Goal: Transaction & Acquisition: Purchase product/service

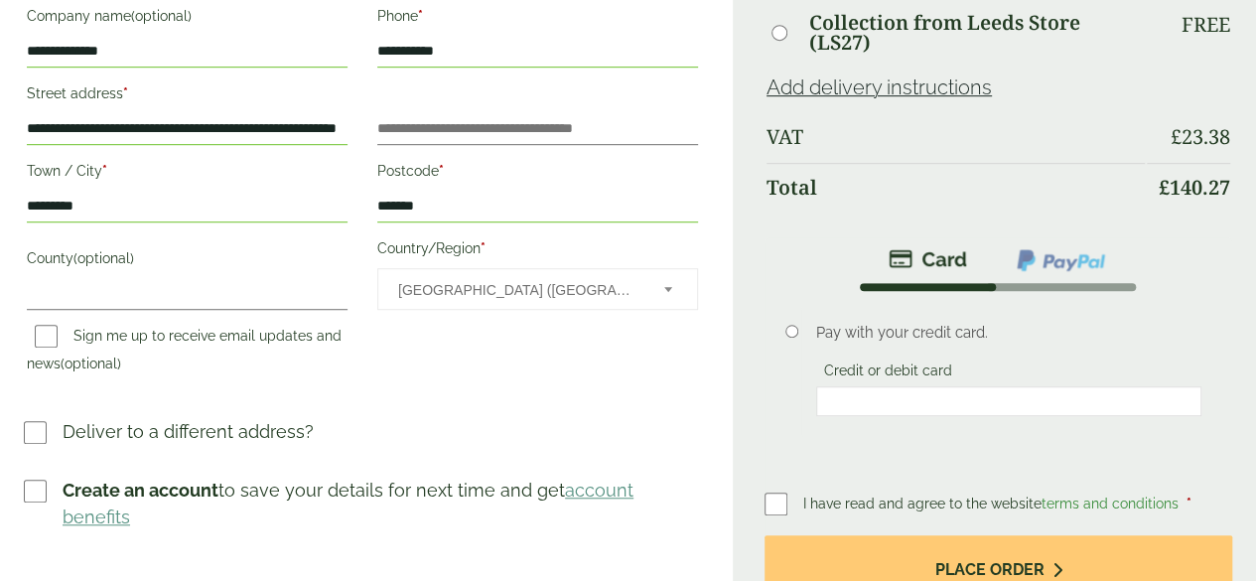
scroll to position [546, 0]
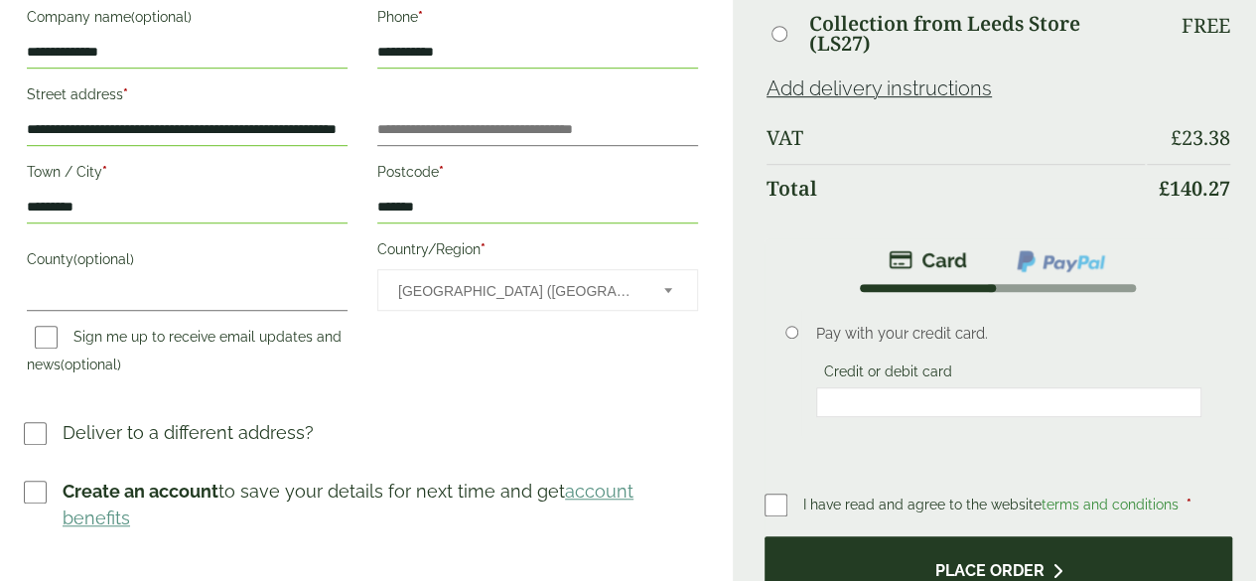
click at [881, 536] on button "Place order" at bounding box center [998, 568] width 468 height 65
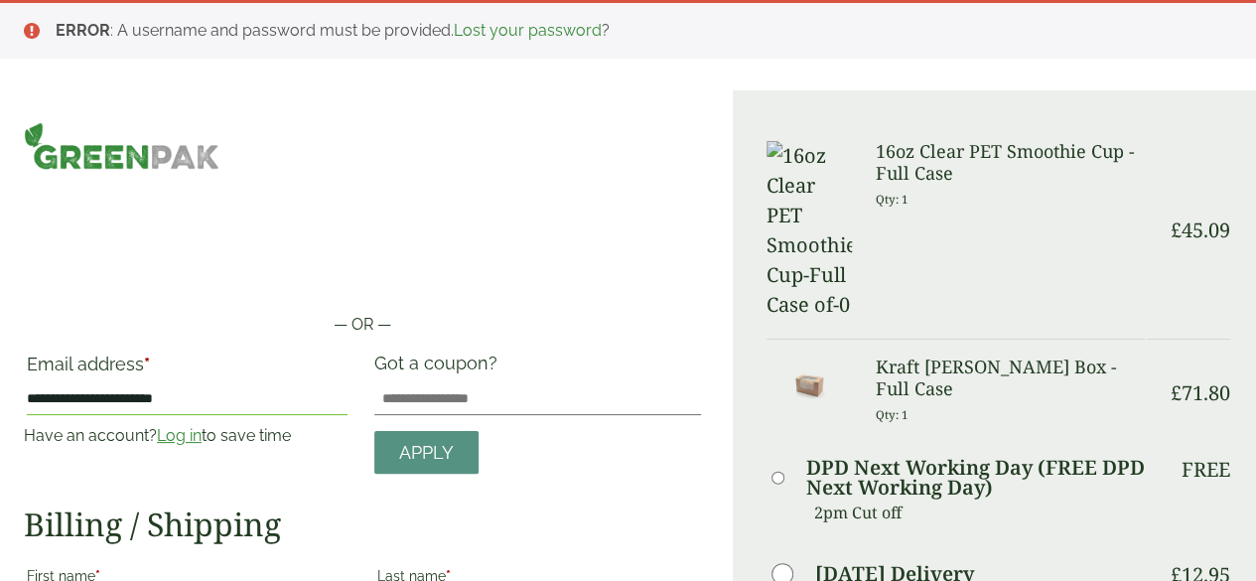
click at [881, 564] on label "Saturday Delivery" at bounding box center [894, 574] width 159 height 20
click at [819, 458] on span "DPD Next Working Day (FREE DPD Next Working Day)" at bounding box center [955, 478] width 378 height 40
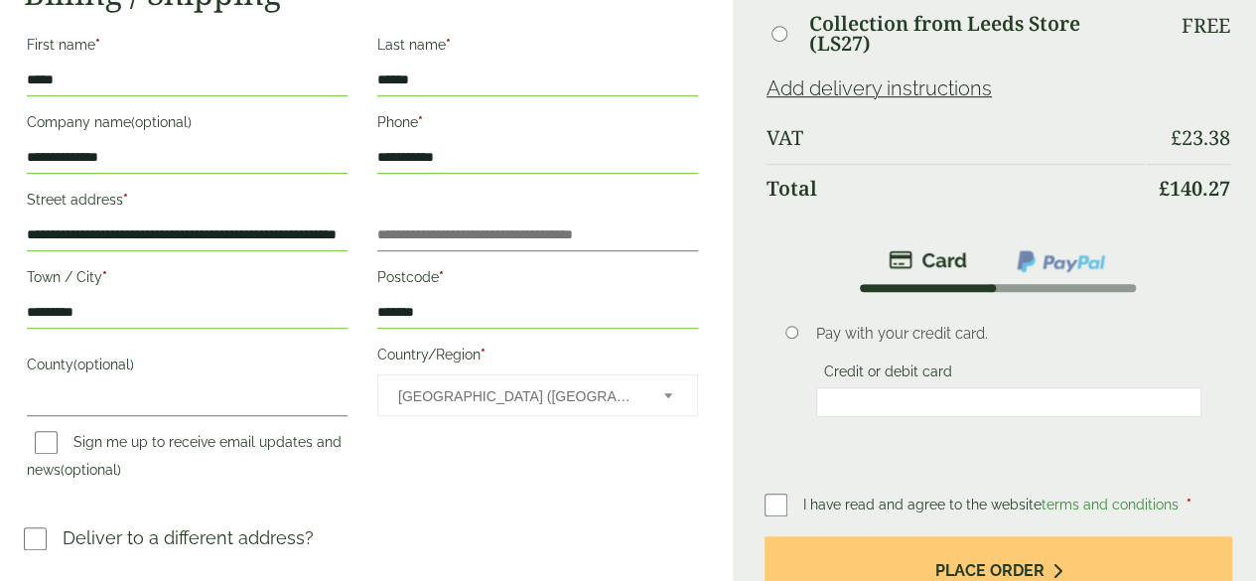
scroll to position [707, 0]
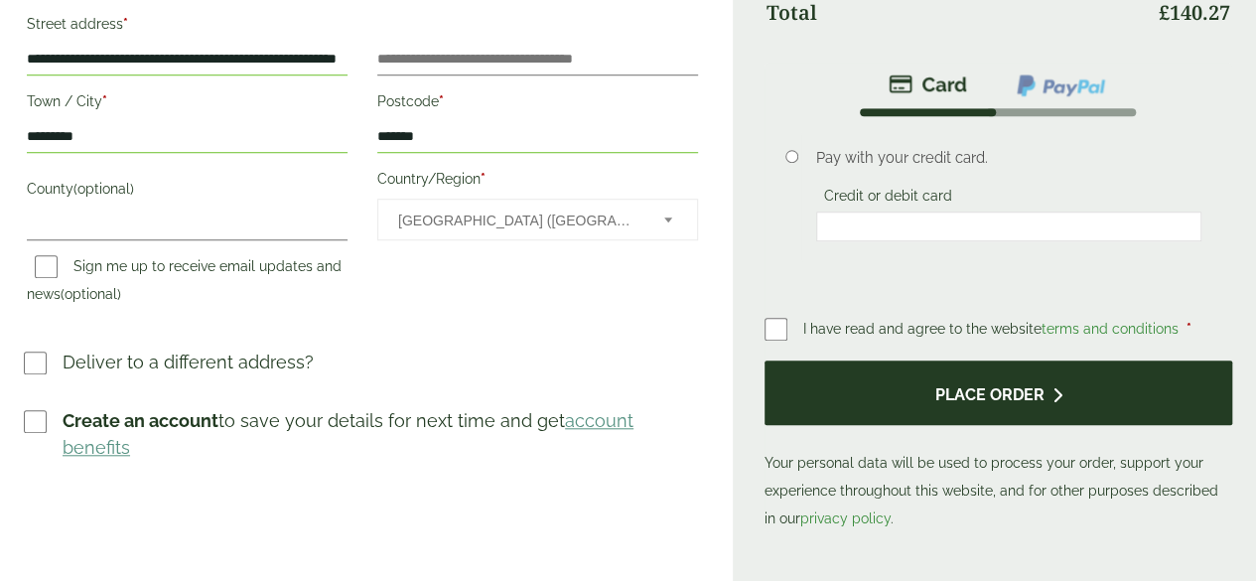
click at [955, 425] on button "Place order" at bounding box center [998, 392] width 468 height 65
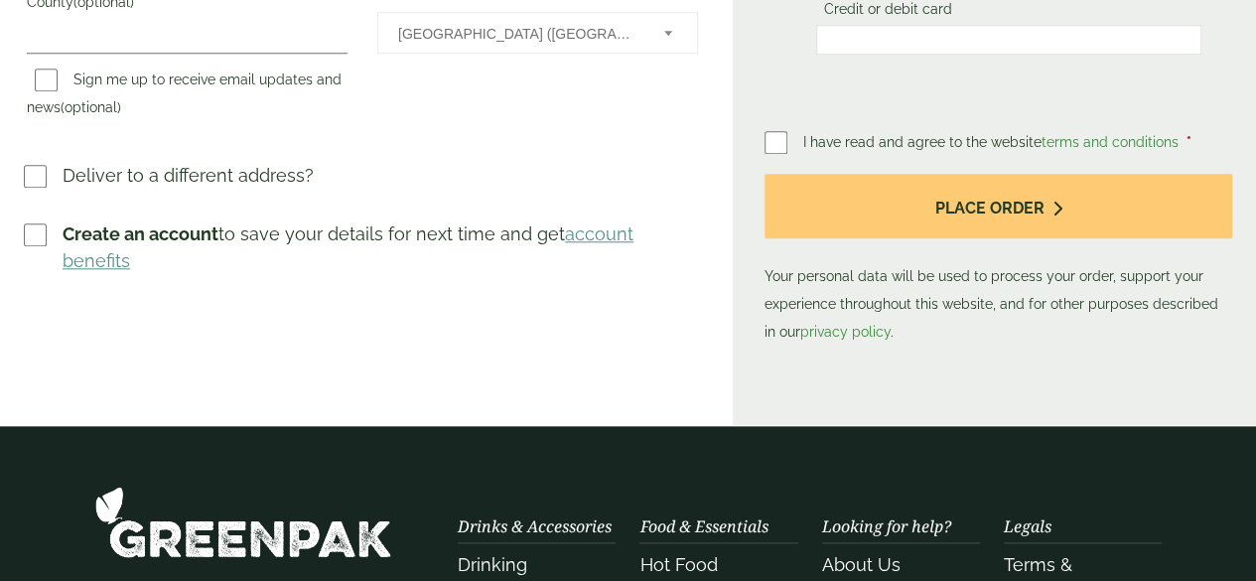
scroll to position [890, 0]
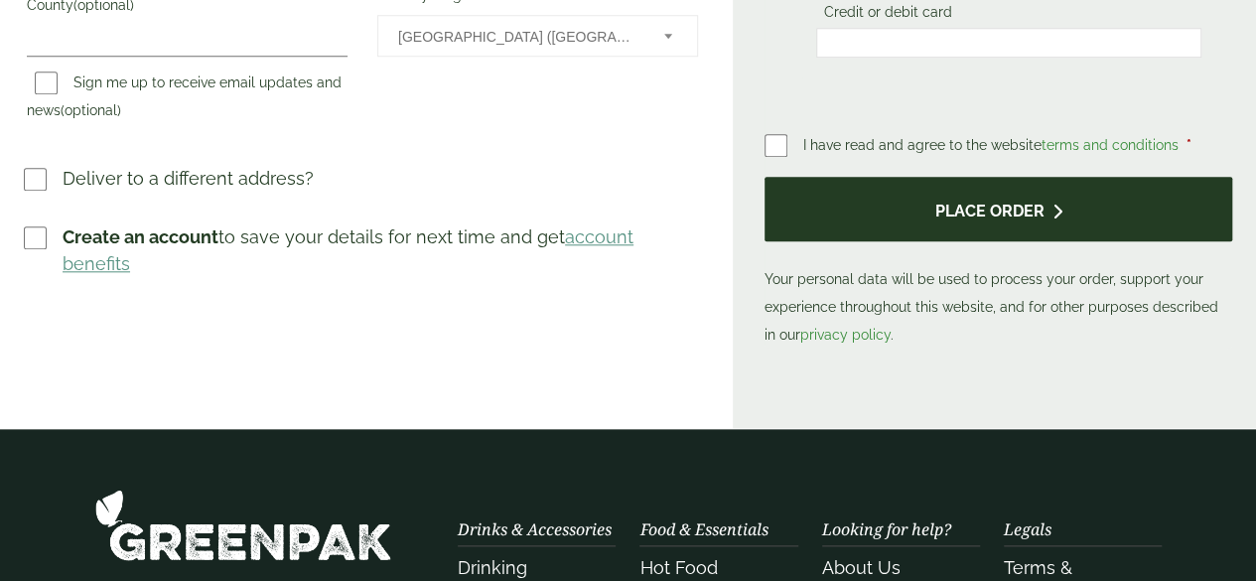
click at [1078, 241] on button "Place order" at bounding box center [998, 209] width 468 height 65
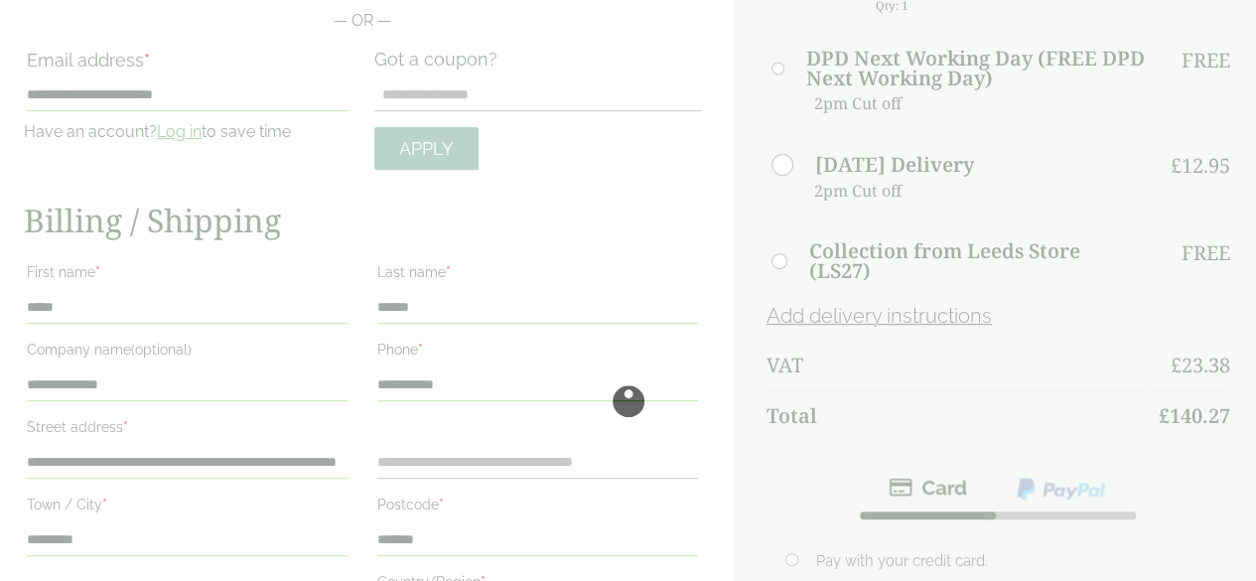
scroll to position [308, 0]
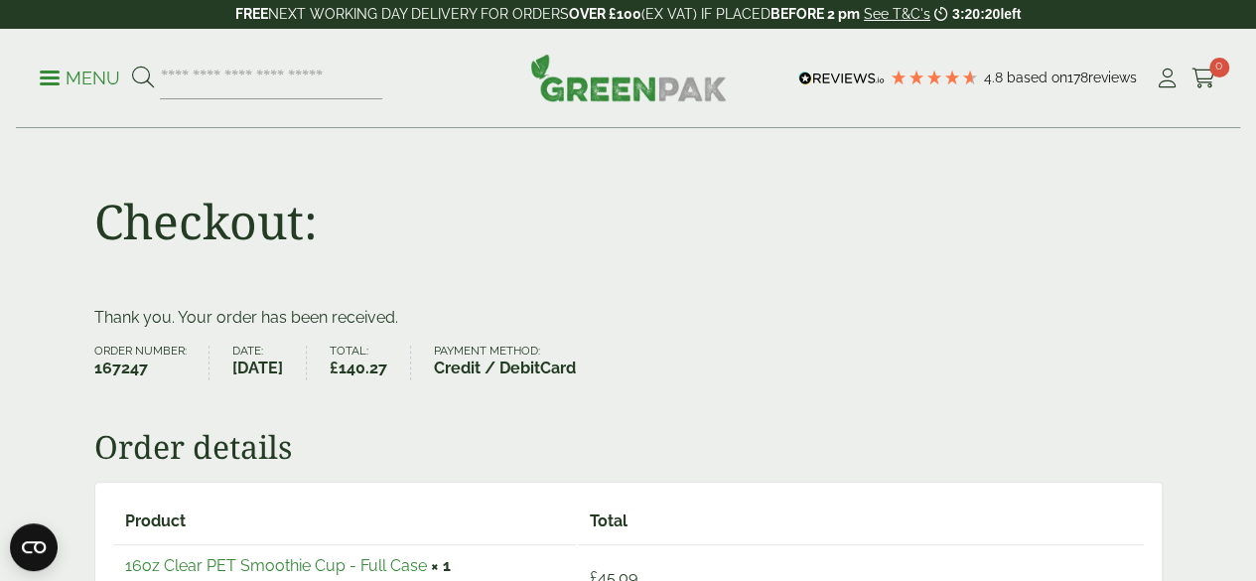
scroll to position [2, 0]
